Goal: Task Accomplishment & Management: Complete application form

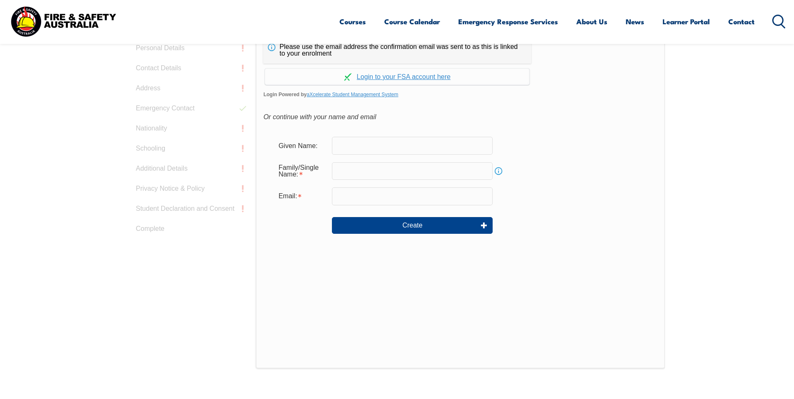
scroll to position [219, 0]
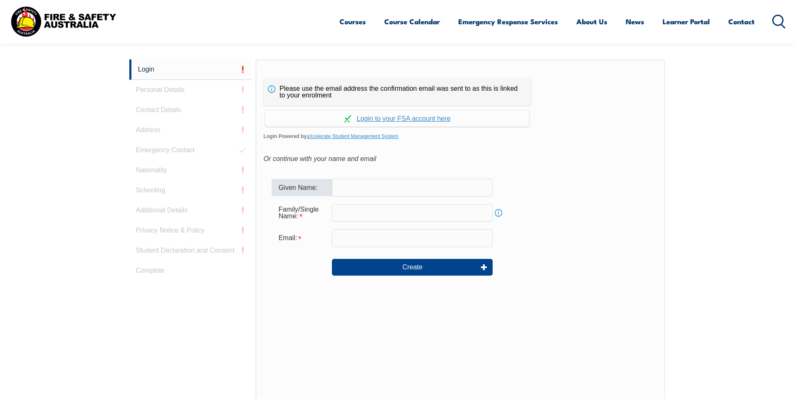
click at [368, 185] on input "text" at bounding box center [412, 188] width 161 height 18
type input "[PERSON_NAME]"
type input "Chriscoli"
type input "[PERSON_NAME][EMAIL_ADDRESS][DOMAIN_NAME]"
click at [386, 116] on link "Continue with aXcelerate" at bounding box center [397, 118] width 264 height 16
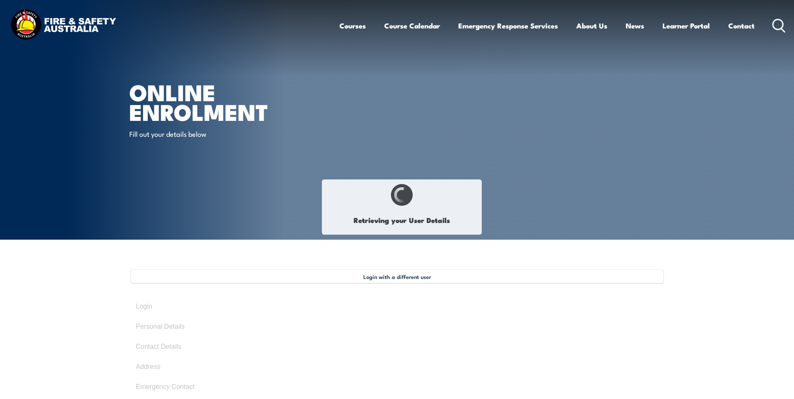
select select "Ms"
type input "[PERSON_NAME]"
type input "chriscoli"
type input "[DATE]"
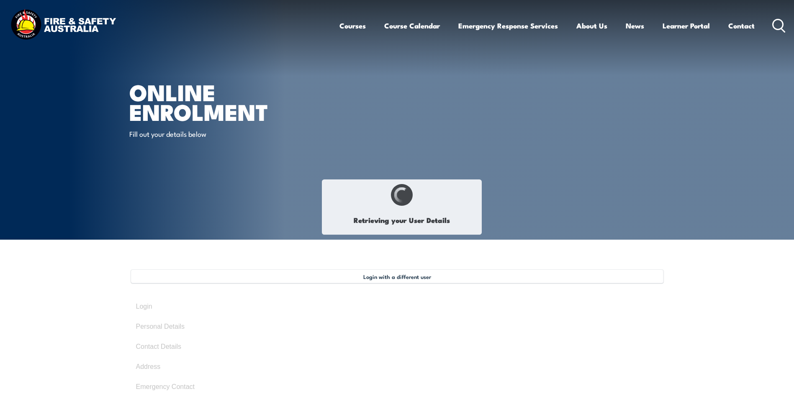
type input "BFBX29B4C5"
select select "F"
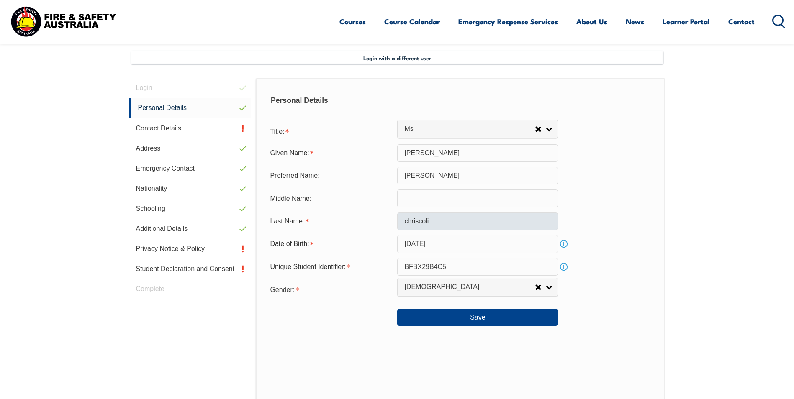
scroll to position [228, 0]
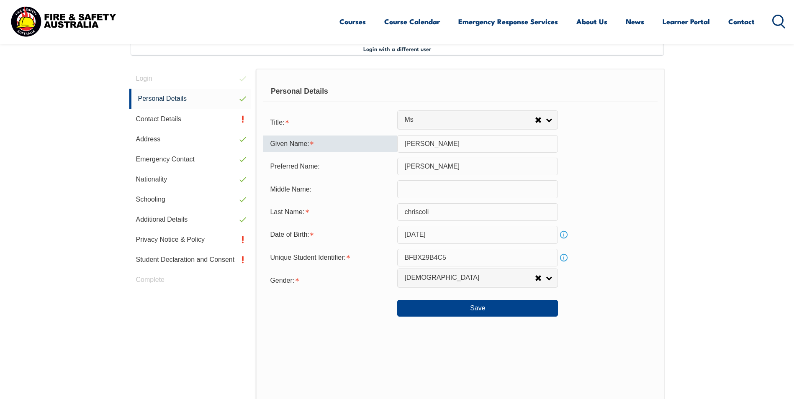
click at [405, 144] on input "anne" at bounding box center [477, 144] width 161 height 18
type input "[PERSON_NAME]"
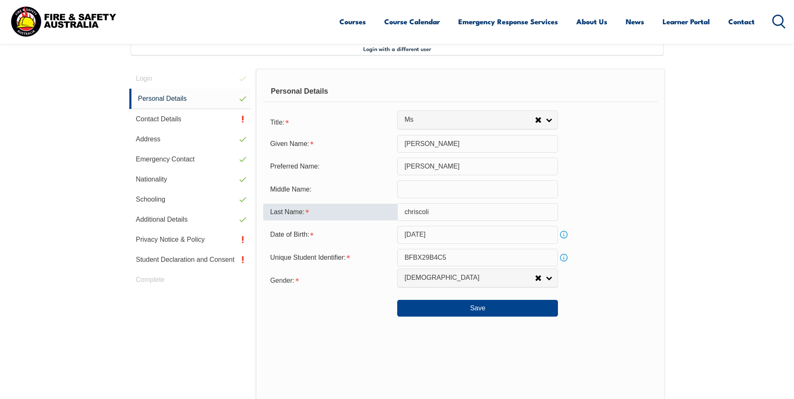
click at [405, 213] on input "chriscoli" at bounding box center [477, 212] width 161 height 18
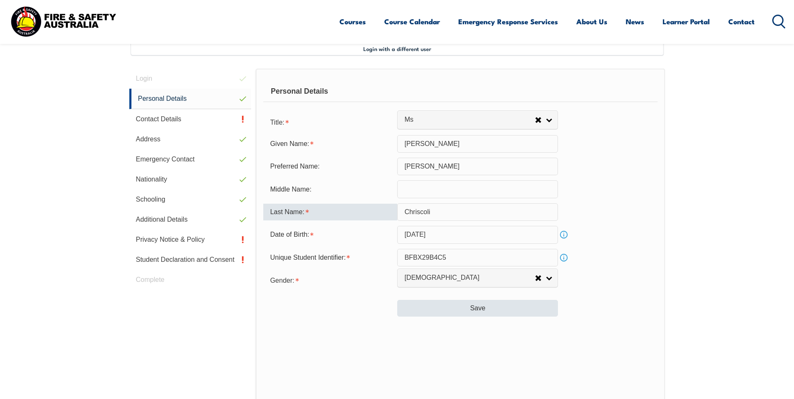
type input "Chriscoli"
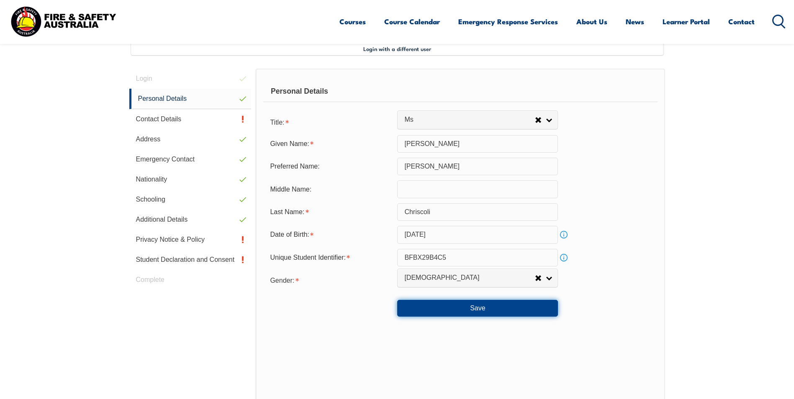
click at [498, 308] on button "Save" at bounding box center [477, 308] width 161 height 17
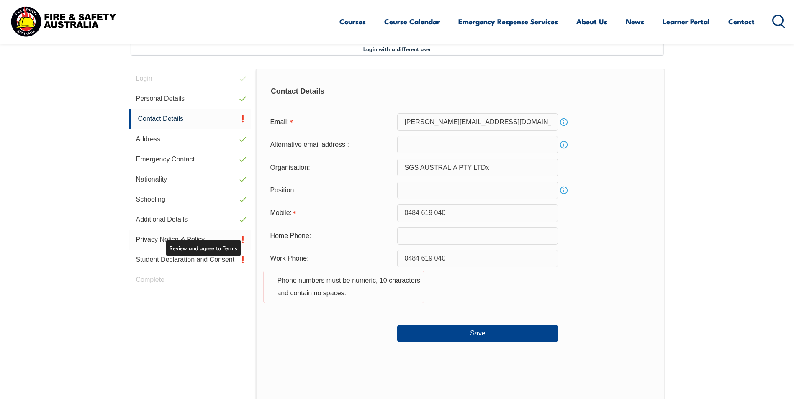
click at [144, 238] on link "Privacy Notice & Policy" at bounding box center [190, 240] width 122 height 20
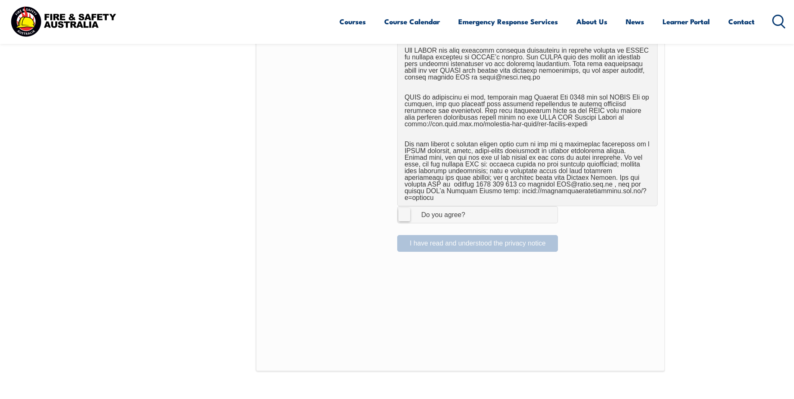
scroll to position [521, 0]
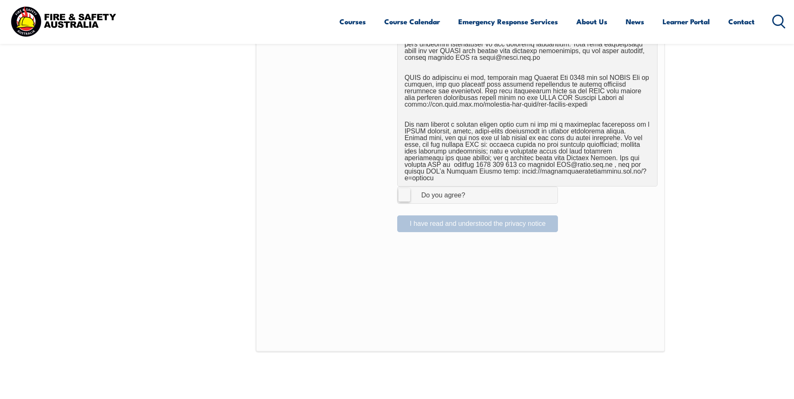
click at [402, 187] on label "I Agree Do you agree?" at bounding box center [477, 195] width 161 height 17
click at [472, 187] on input "I Agree Do you agree?" at bounding box center [479, 195] width 14 height 16
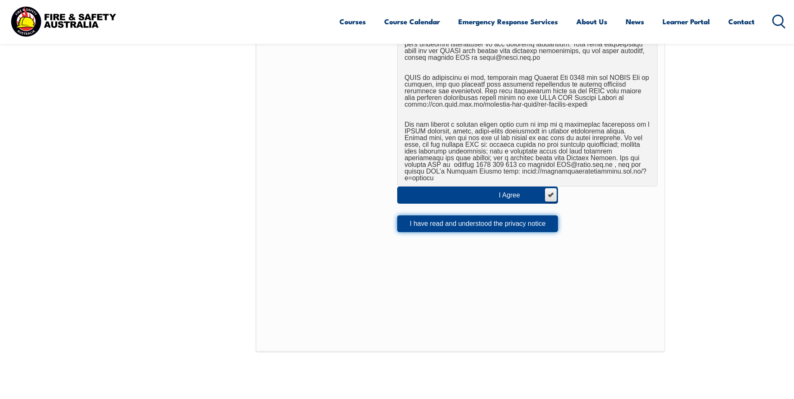
click at [419, 216] on button "I have read and understood the privacy notice" at bounding box center [477, 224] width 161 height 17
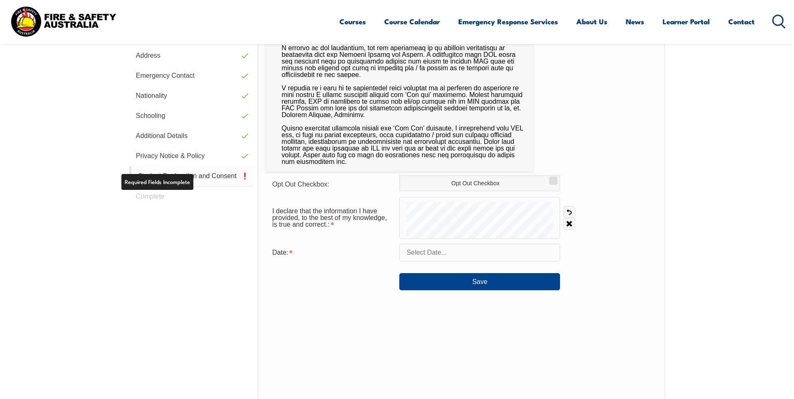
click at [179, 180] on link "Student Declaration and Consent" at bounding box center [191, 176] width 124 height 21
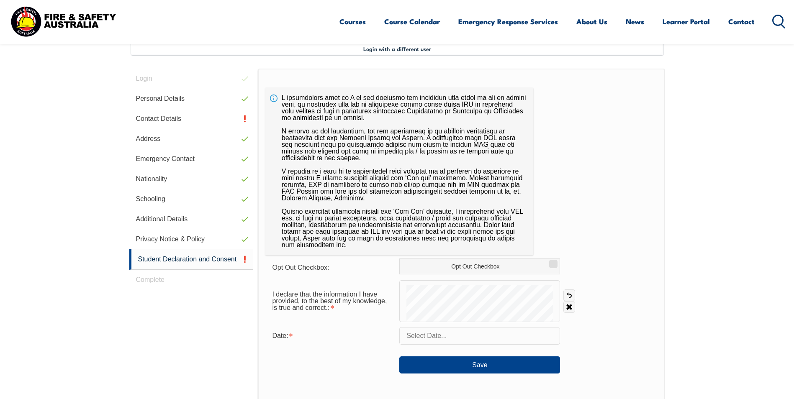
scroll to position [270, 0]
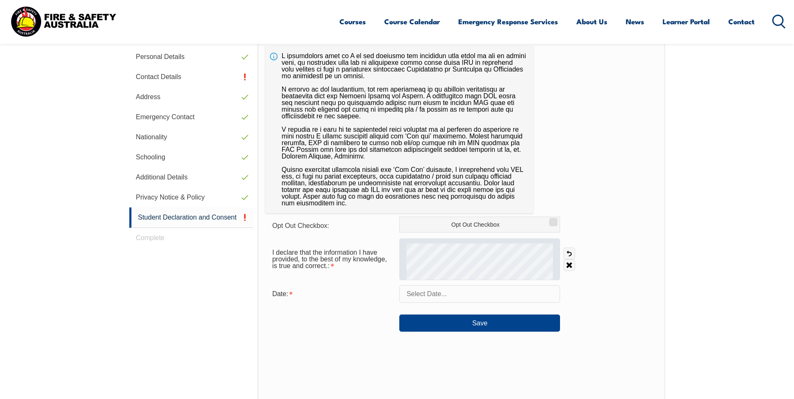
click at [555, 264] on div at bounding box center [479, 260] width 161 height 42
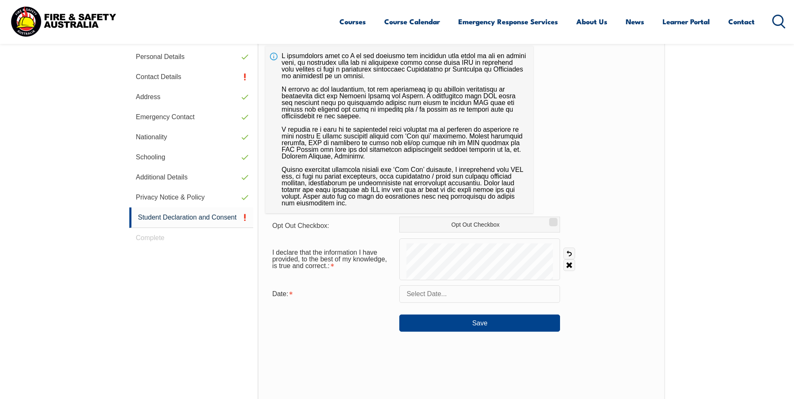
click at [439, 296] on input "text" at bounding box center [479, 294] width 161 height 18
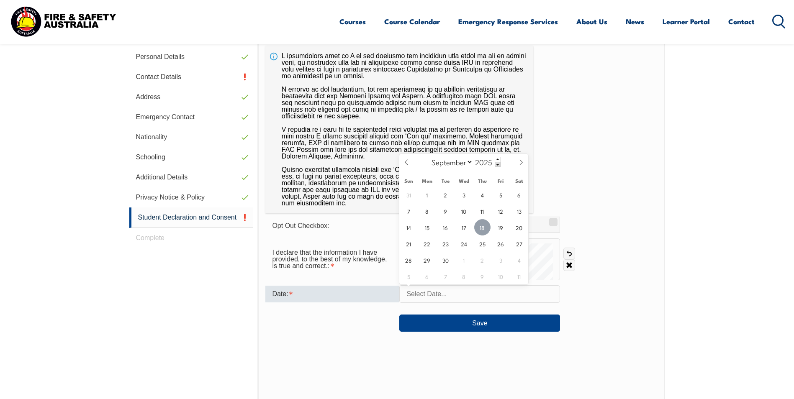
click at [482, 231] on span "18" at bounding box center [482, 227] width 16 height 16
type input "September 18, 2025"
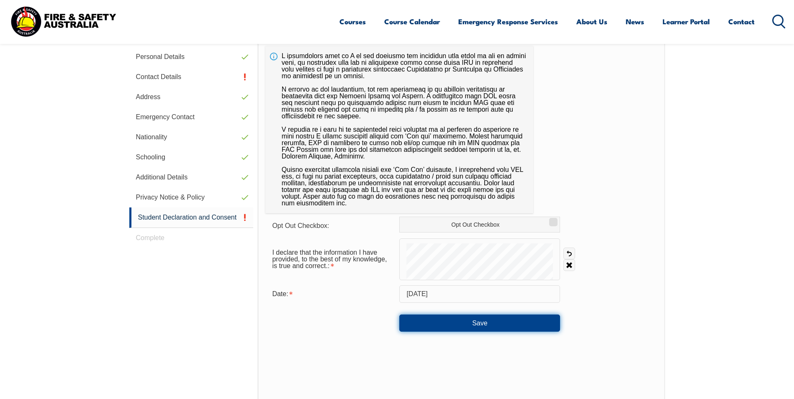
click at [452, 323] on button "Save" at bounding box center [479, 323] width 161 height 17
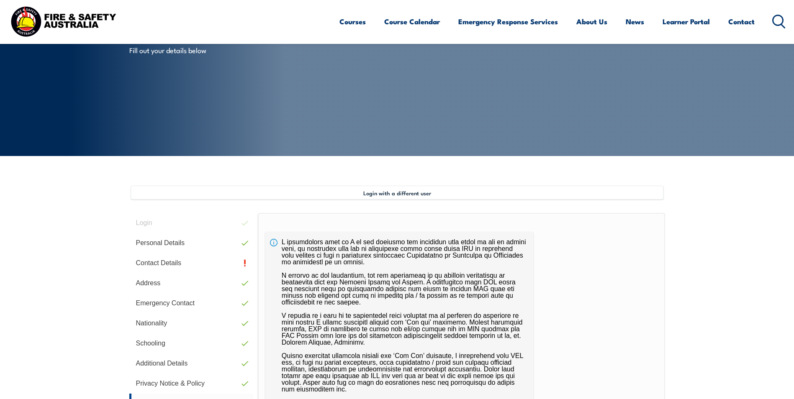
scroll to position [0, 0]
